Goal: Task Accomplishment & Management: Use online tool/utility

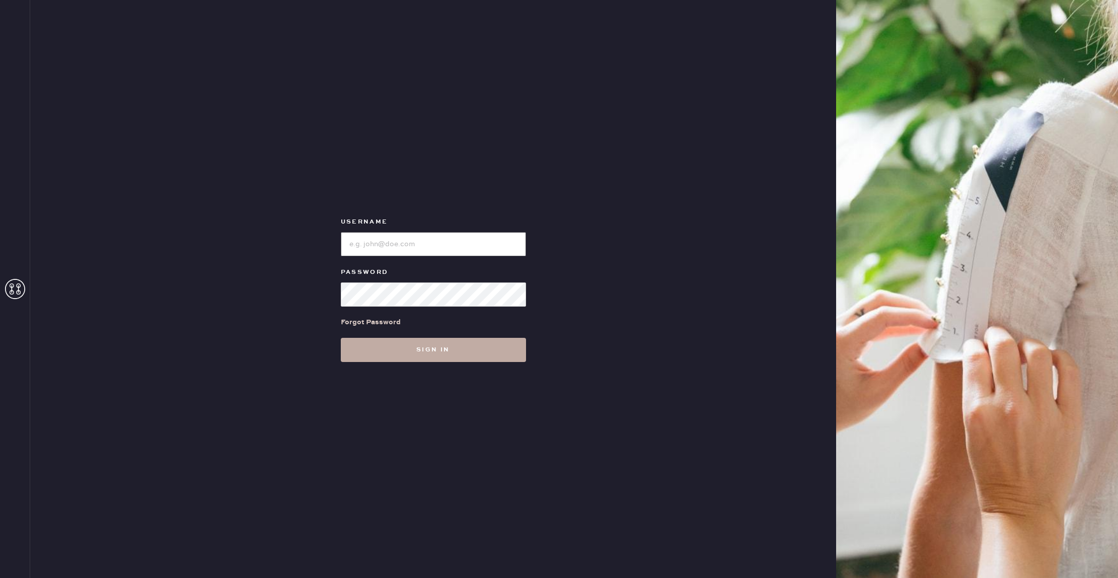
type input "reformationflatiron"
click at [480, 357] on button "Sign in" at bounding box center [433, 350] width 185 height 24
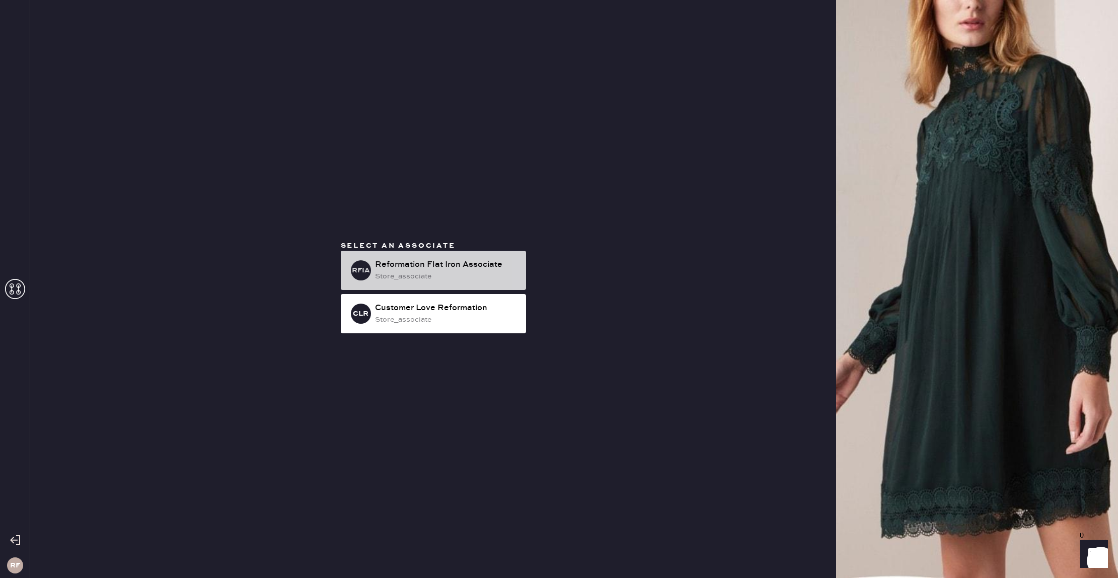
click at [482, 262] on div "Reformation Flat Iron Associate" at bounding box center [446, 265] width 143 height 12
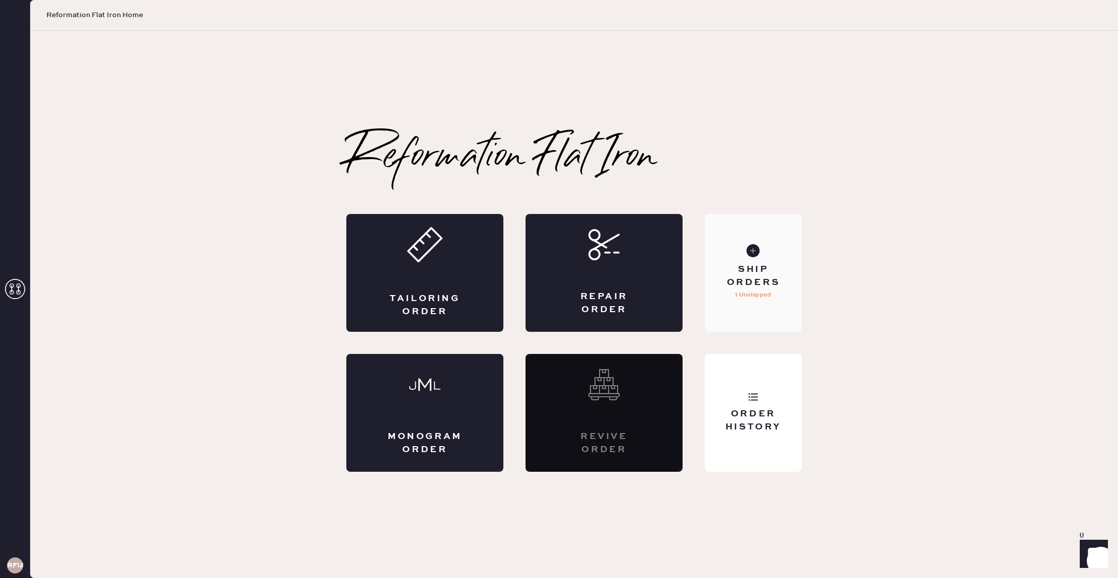
click at [712, 278] on div "Ship Orders 1 Unshipped" at bounding box center [753, 273] width 97 height 118
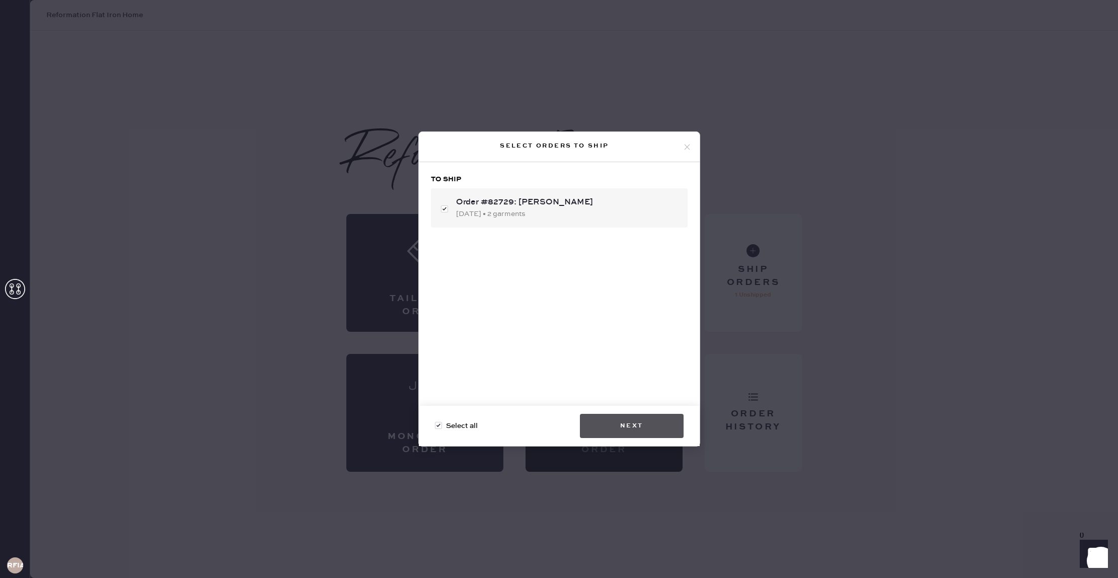
click at [647, 435] on button "Next" at bounding box center [632, 426] width 104 height 24
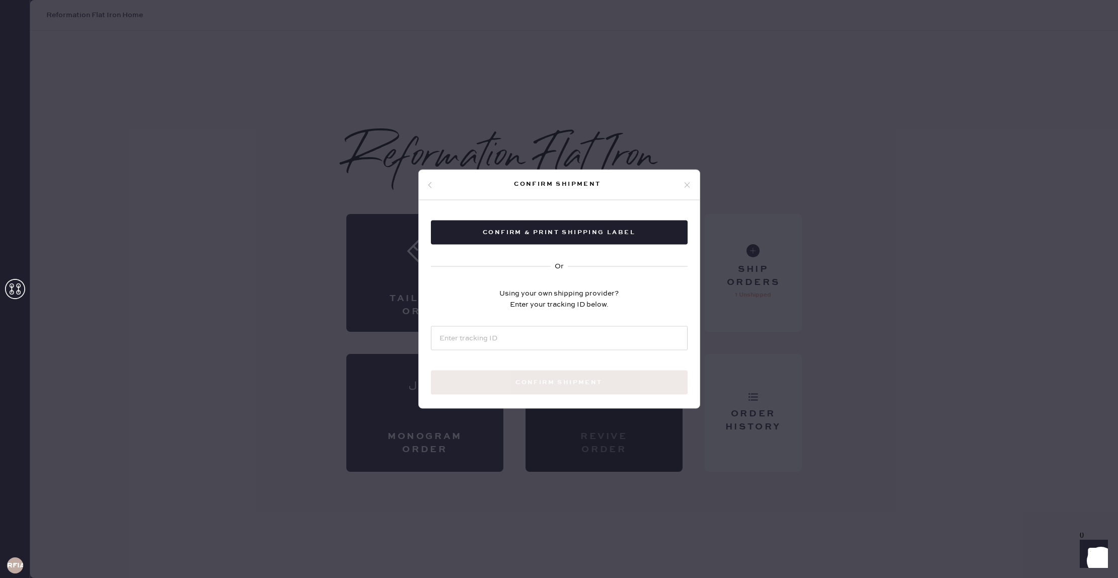
click at [431, 182] on use at bounding box center [430, 185] width 4 height 6
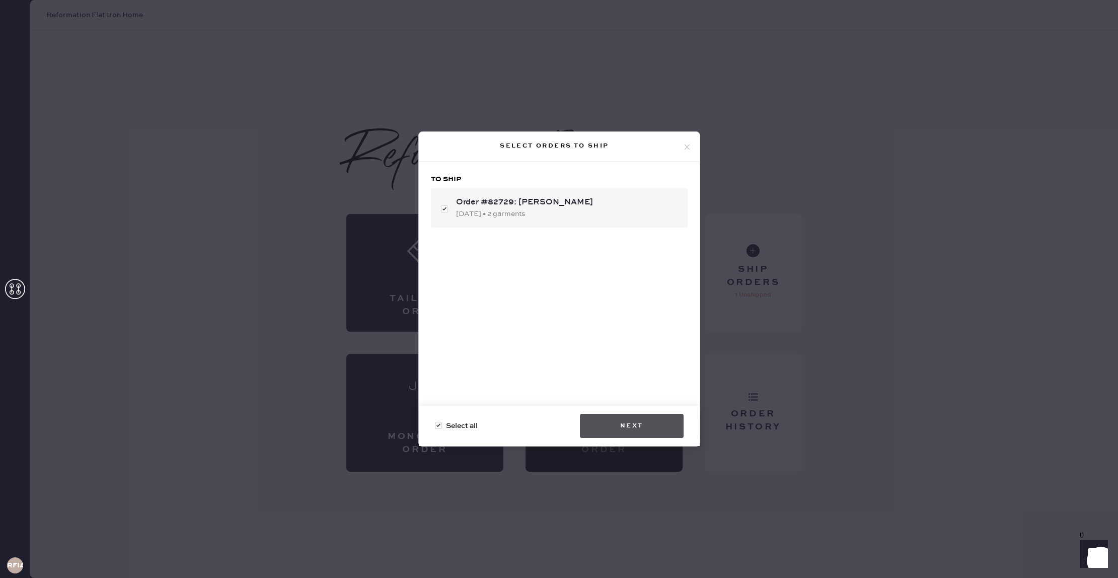
click at [650, 436] on button "Next" at bounding box center [632, 426] width 104 height 24
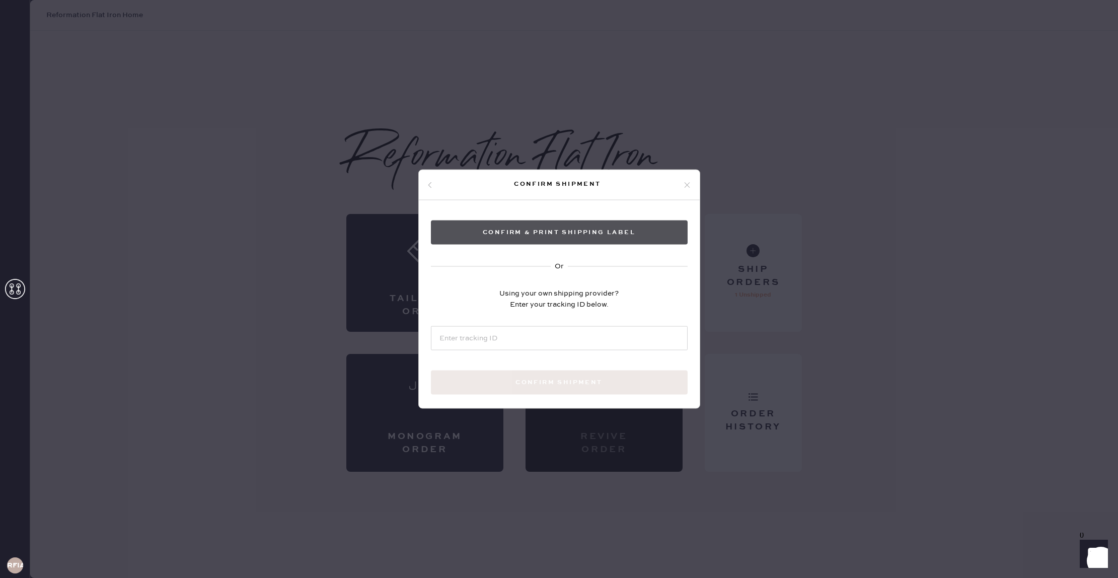
click at [616, 239] on button "Confirm & Print shipping label" at bounding box center [559, 233] width 257 height 24
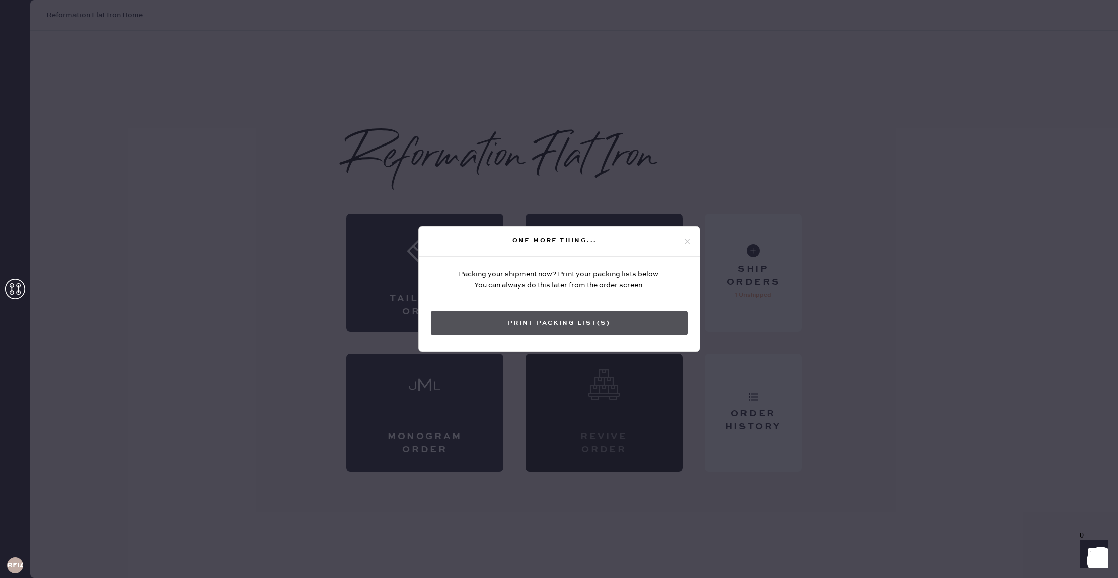
click at [626, 323] on button "Print Packing List(s)" at bounding box center [559, 323] width 257 height 24
